Goal: Communication & Community: Participate in discussion

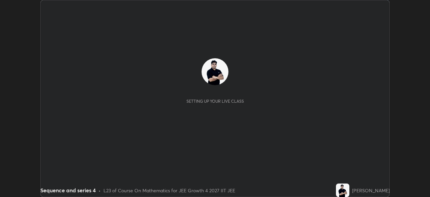
scroll to position [197, 430]
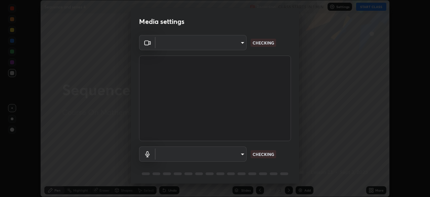
type input "6de8c8c8c69a591e8c739c30eda71f68b62f532a13bcefb910f5f36625bfec2e"
type input "communications"
click at [236, 155] on body "Erase all Sequence and series 4 Recording CLASS STARTS IN 1 MIN Settings START …" at bounding box center [215, 98] width 430 height 197
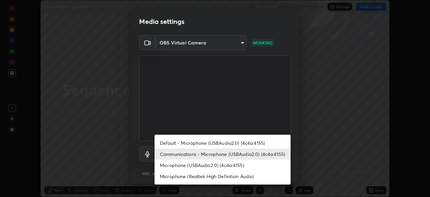
click at [244, 154] on li "Communications - Microphone (USBAudio2.0) (4c4a:4155)" at bounding box center [223, 153] width 136 height 11
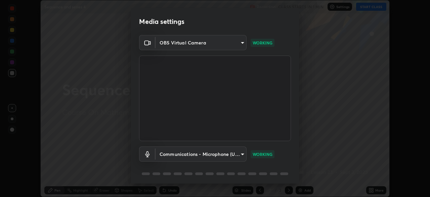
scroll to position [24, 0]
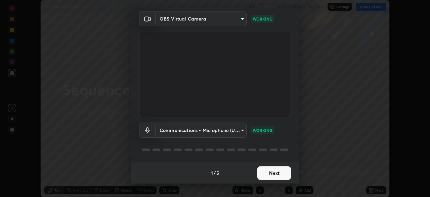
click at [273, 173] on button "Next" at bounding box center [274, 172] width 34 height 13
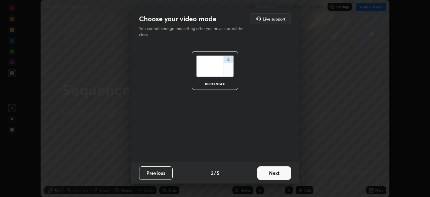
click at [277, 172] on button "Next" at bounding box center [274, 172] width 34 height 13
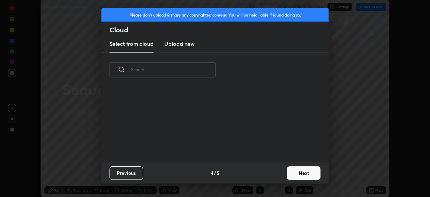
click at [287, 175] on button "Next" at bounding box center [304, 172] width 34 height 13
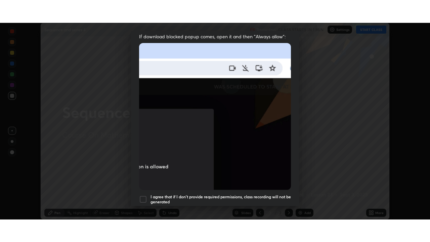
scroll to position [161, 0]
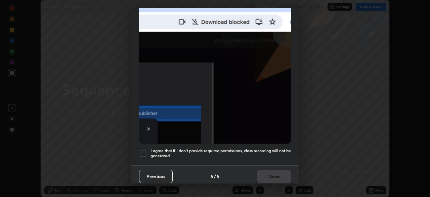
click at [144, 149] on div at bounding box center [143, 153] width 8 height 8
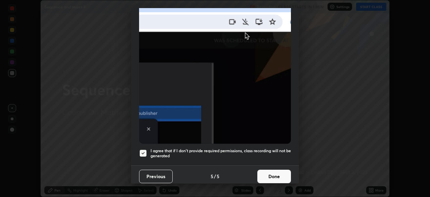
click at [270, 173] on button "Done" at bounding box center [274, 175] width 34 height 13
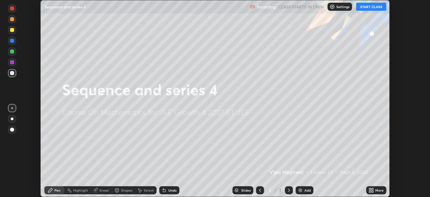
click at [370, 8] on button "START CLASS" at bounding box center [371, 7] width 30 height 8
click at [176, 191] on div "Undo" at bounding box center [172, 189] width 8 height 3
click at [163, 191] on icon at bounding box center [164, 190] width 3 height 3
click at [370, 189] on icon at bounding box center [370, 189] width 2 height 2
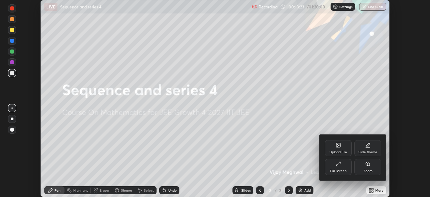
click at [340, 169] on div "Full screen" at bounding box center [338, 170] width 17 height 3
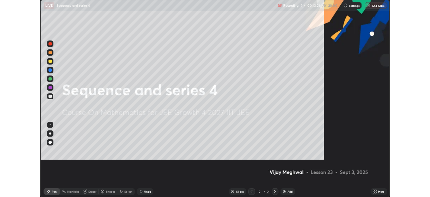
scroll to position [242, 430]
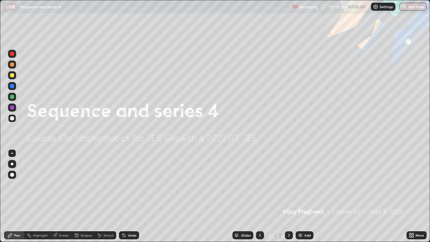
click at [308, 196] on div "Add" at bounding box center [305, 235] width 18 height 8
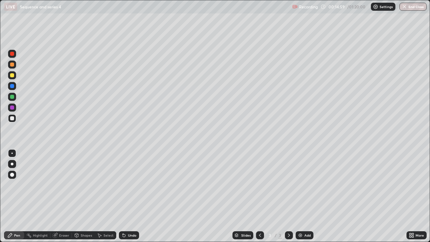
click at [13, 75] on div at bounding box center [12, 75] width 4 height 4
click at [61, 196] on div "Eraser" at bounding box center [64, 235] width 10 height 3
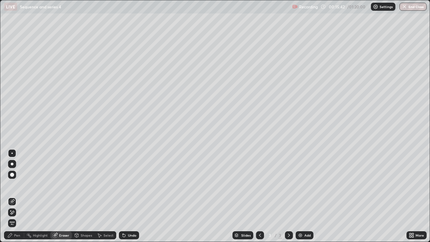
click at [17, 196] on div "Pen" at bounding box center [17, 235] width 6 height 3
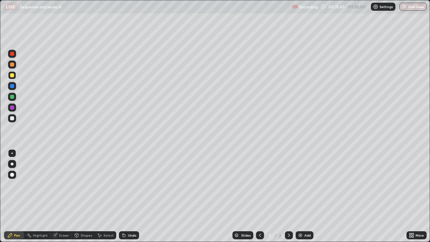
click at [12, 65] on div at bounding box center [12, 65] width 4 height 4
click at [61, 196] on div "Eraser" at bounding box center [64, 235] width 10 height 3
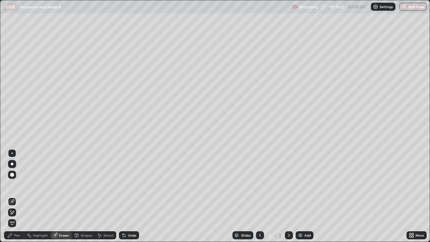
click at [19, 196] on div "Pen" at bounding box center [17, 235] width 6 height 3
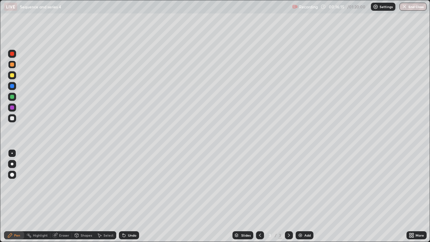
click at [123, 196] on icon at bounding box center [123, 234] width 1 height 1
click at [12, 120] on div at bounding box center [12, 118] width 4 height 4
click at [11, 75] on div at bounding box center [12, 75] width 4 height 4
click at [12, 118] on div at bounding box center [12, 118] width 4 height 4
click at [306, 196] on div "Add" at bounding box center [308, 235] width 6 height 3
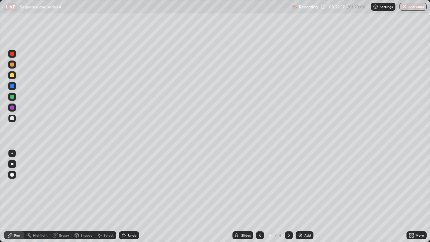
click at [61, 196] on div "Eraser" at bounding box center [64, 235] width 10 height 3
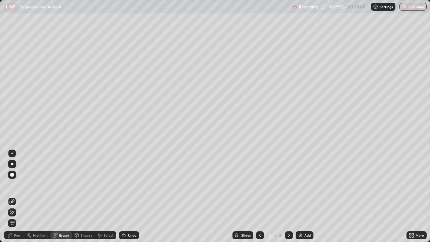
click at [20, 196] on div "Pen" at bounding box center [17, 235] width 6 height 3
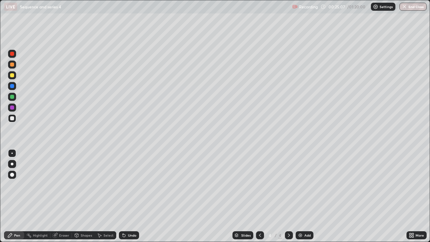
click at [134, 196] on div "Undo" at bounding box center [132, 235] width 8 height 3
click at [13, 64] on div at bounding box center [12, 65] width 4 height 4
click at [305, 196] on div "Add" at bounding box center [308, 235] width 6 height 3
click at [131, 196] on div "Undo" at bounding box center [132, 235] width 8 height 3
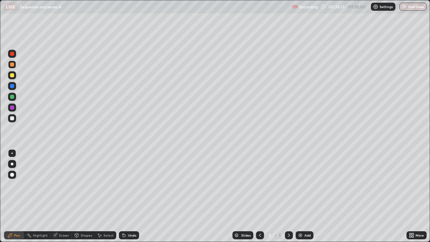
click at [12, 75] on div at bounding box center [12, 75] width 4 height 4
click at [131, 196] on div "Undo" at bounding box center [132, 235] width 8 height 3
click at [126, 196] on div "Undo" at bounding box center [129, 235] width 20 height 8
click at [131, 196] on div "Undo" at bounding box center [132, 235] width 8 height 3
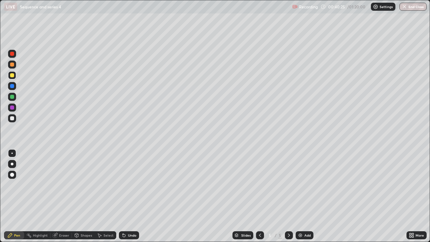
click at [303, 196] on div "Add" at bounding box center [305, 235] width 18 height 8
click at [12, 65] on div at bounding box center [12, 65] width 4 height 4
click at [11, 119] on div at bounding box center [12, 118] width 4 height 4
click at [123, 196] on icon at bounding box center [123, 234] width 1 height 1
click at [258, 196] on icon at bounding box center [259, 235] width 5 height 5
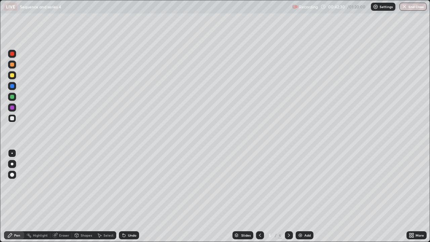
click at [290, 196] on icon at bounding box center [288, 235] width 5 height 5
click at [13, 95] on div at bounding box center [12, 97] width 4 height 4
click at [259, 196] on icon at bounding box center [259, 235] width 5 height 5
click at [288, 196] on icon at bounding box center [289, 235] width 2 height 3
click at [12, 65] on div at bounding box center [12, 65] width 4 height 4
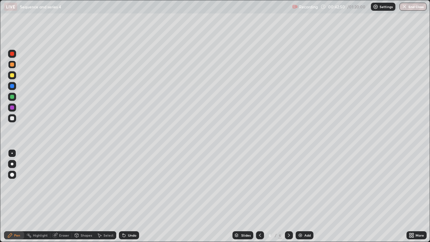
click at [12, 77] on div at bounding box center [12, 75] width 4 height 4
click at [298, 196] on img at bounding box center [300, 235] width 5 height 5
click at [259, 196] on icon at bounding box center [259, 235] width 5 height 5
click at [288, 196] on icon at bounding box center [288, 235] width 5 height 5
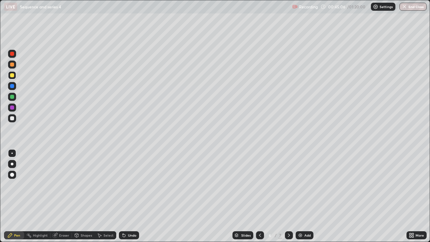
click at [288, 196] on icon at bounding box center [288, 235] width 5 height 5
click at [13, 97] on div at bounding box center [12, 97] width 4 height 4
click at [259, 196] on icon at bounding box center [259, 235] width 5 height 5
click at [289, 196] on icon at bounding box center [288, 235] width 5 height 5
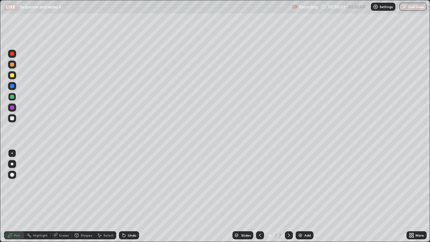
click at [288, 196] on icon at bounding box center [288, 235] width 5 height 5
click at [306, 196] on div "Add" at bounding box center [308, 235] width 6 height 3
click at [13, 66] on div at bounding box center [12, 65] width 4 height 4
click at [12, 98] on div at bounding box center [12, 97] width 4 height 4
click at [13, 77] on div at bounding box center [12, 75] width 4 height 4
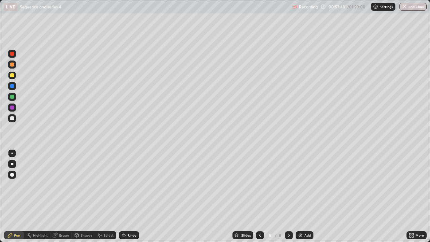
click at [300, 196] on img at bounding box center [300, 235] width 5 height 5
click at [123, 196] on icon at bounding box center [124, 235] width 3 height 3
click at [127, 196] on div "Undo" at bounding box center [129, 235] width 20 height 8
click at [12, 118] on div at bounding box center [12, 118] width 4 height 4
click at [259, 196] on icon at bounding box center [259, 235] width 5 height 5
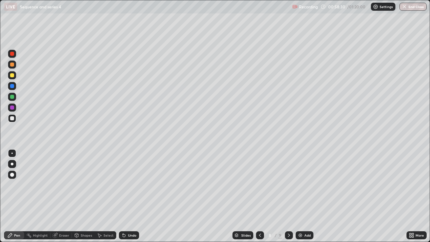
click at [285, 196] on div at bounding box center [289, 235] width 8 height 8
click at [13, 75] on div at bounding box center [12, 75] width 4 height 4
click at [15, 99] on div at bounding box center [12, 97] width 8 height 8
click at [12, 153] on div at bounding box center [11, 153] width 1 height 1
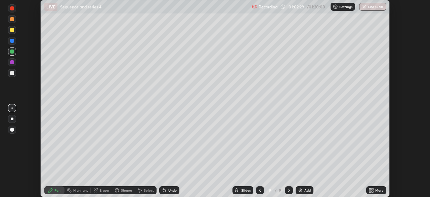
scroll to position [33414, 33181]
click at [372, 9] on button "End Class" at bounding box center [372, 7] width 27 height 8
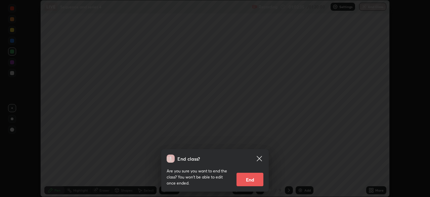
click at [248, 182] on button "End" at bounding box center [250, 178] width 27 height 13
